Goal: Task Accomplishment & Management: Manage account settings

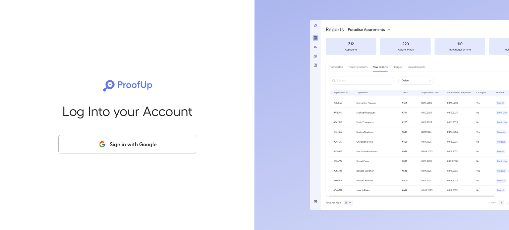
click at [129, 147] on button "Sign in with Google" at bounding box center [127, 144] width 138 height 19
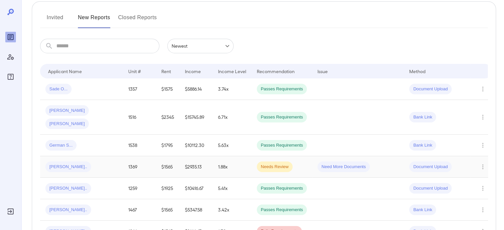
scroll to position [99, 0]
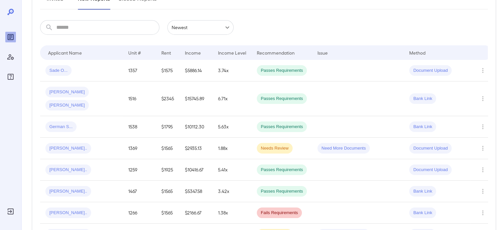
click at [93, 26] on input "text" at bounding box center [107, 27] width 103 height 15
type input "***"
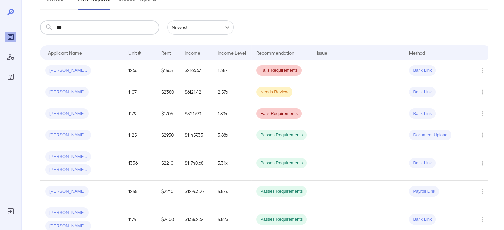
scroll to position [28, 0]
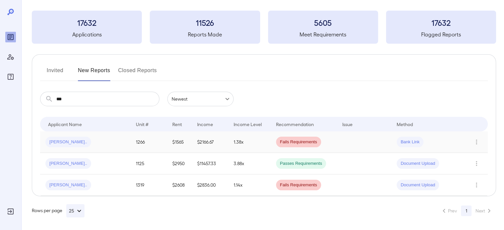
click at [116, 145] on div "[PERSON_NAME].." at bounding box center [85, 142] width 80 height 11
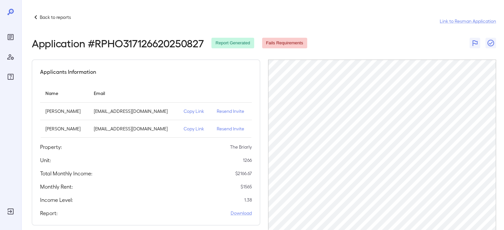
scroll to position [33, 0]
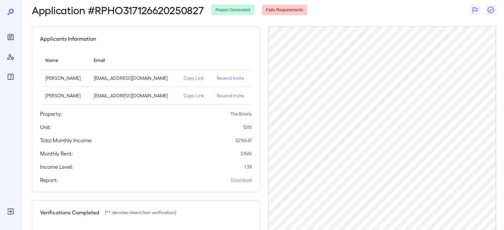
click at [225, 96] on p "Resend Invite" at bounding box center [232, 95] width 30 height 7
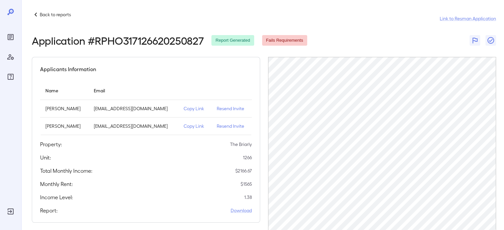
scroll to position [0, 0]
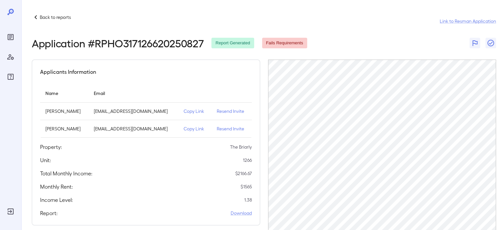
click at [163, 75] on div "Applicants Information" at bounding box center [146, 72] width 212 height 8
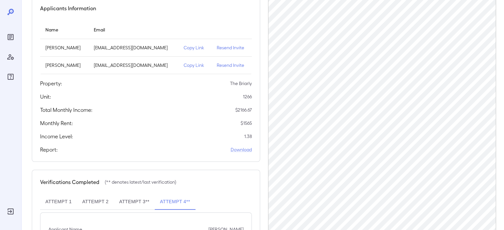
scroll to position [119, 0]
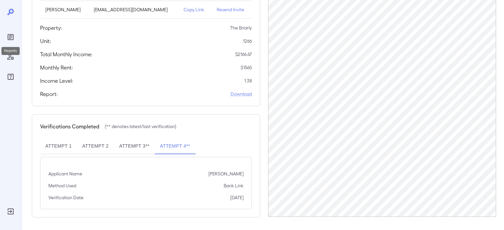
click at [14, 34] on icon "Reports" at bounding box center [11, 37] width 8 height 8
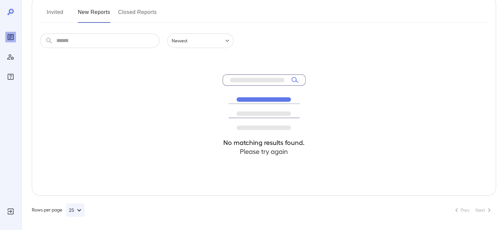
scroll to position [86, 0]
click at [73, 42] on input "text" at bounding box center [107, 40] width 103 height 15
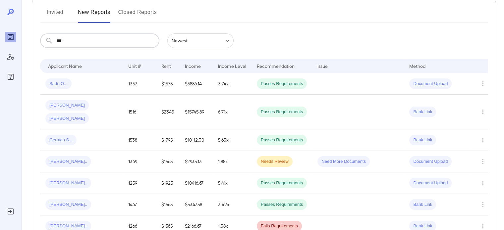
type input "***"
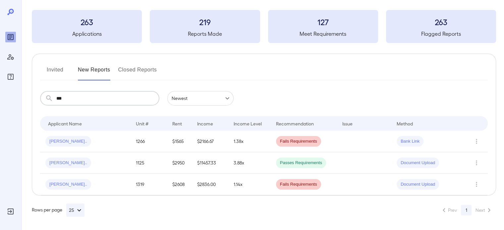
scroll to position [28, 0]
click at [258, 150] on td "1.38x" at bounding box center [249, 143] width 42 height 22
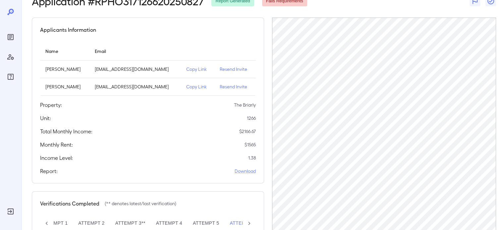
scroll to position [20, 0]
